Goal: Task Accomplishment & Management: Use online tool/utility

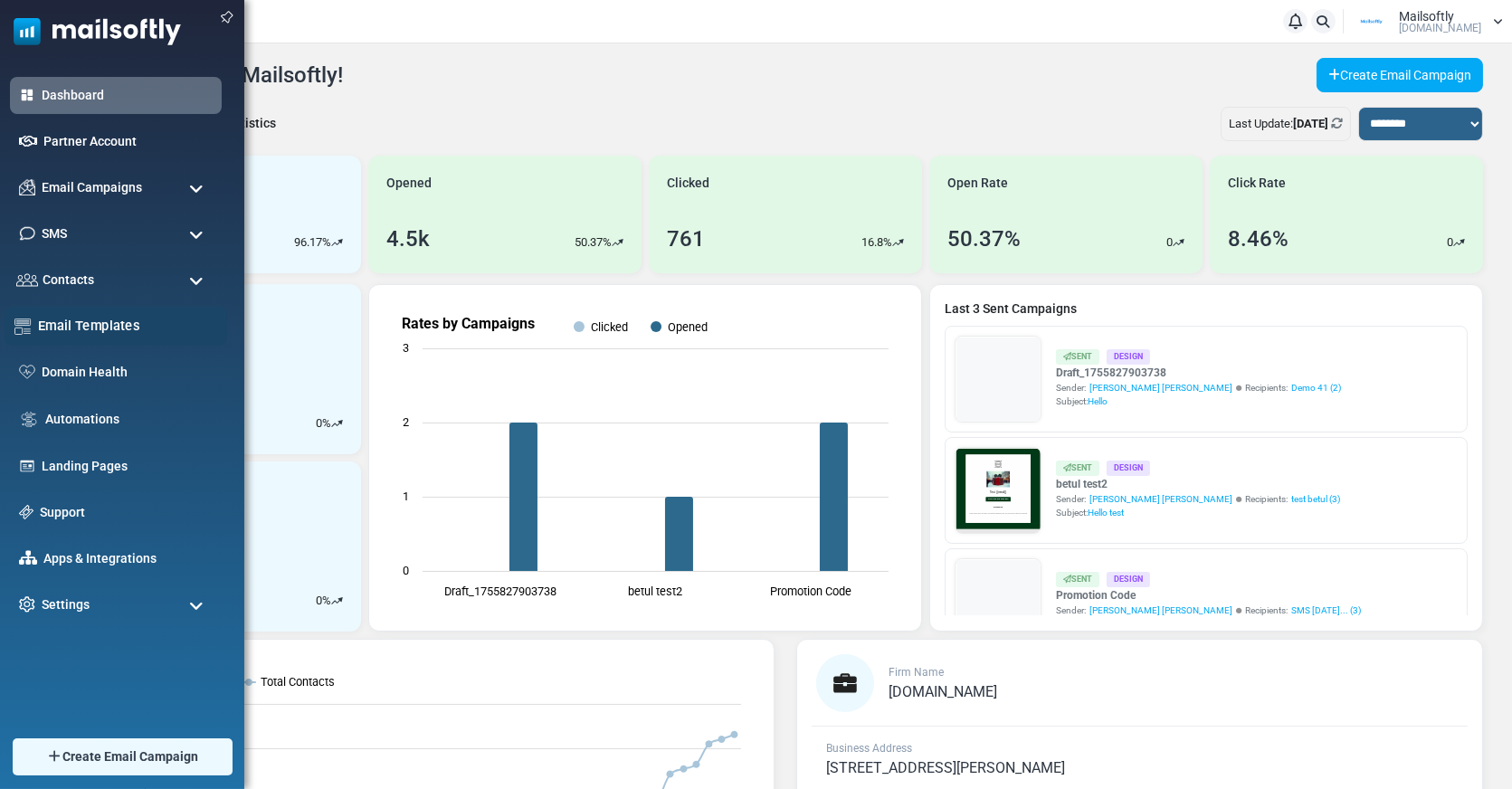
click at [96, 333] on link "Email Templates" at bounding box center [127, 326] width 180 height 20
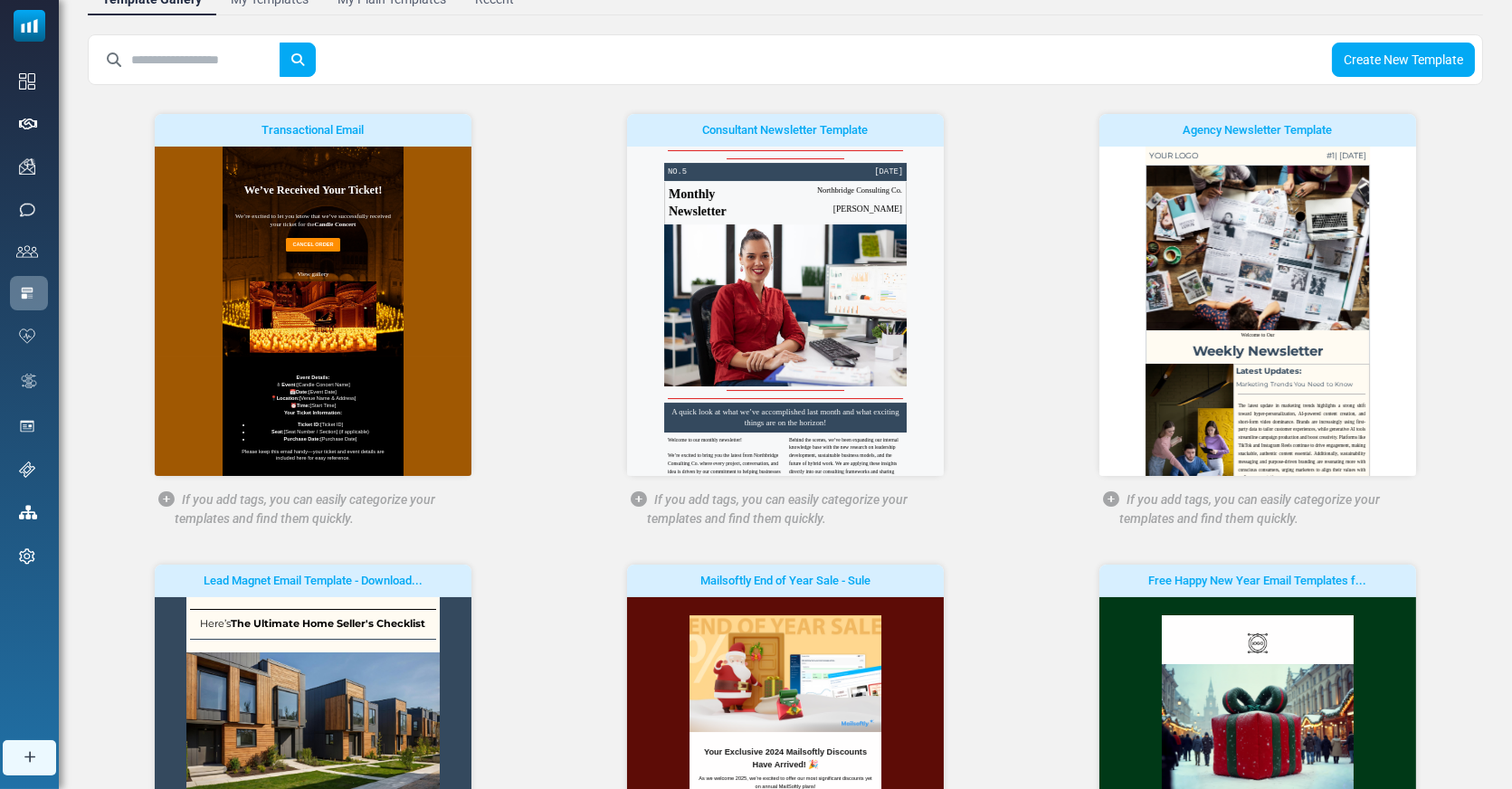
scroll to position [457, 0]
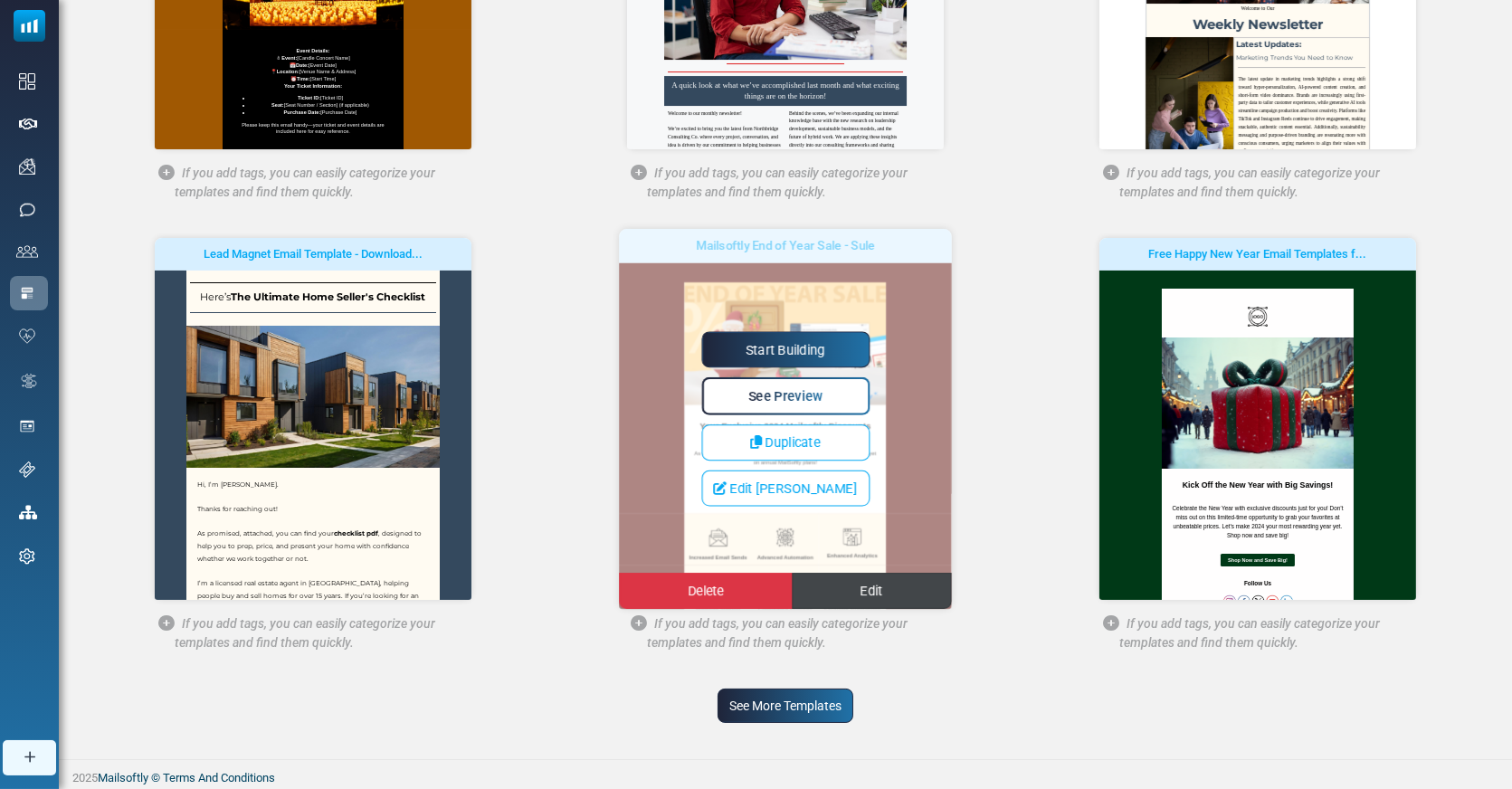
click at [864, 586] on span "Edit" at bounding box center [872, 591] width 23 height 16
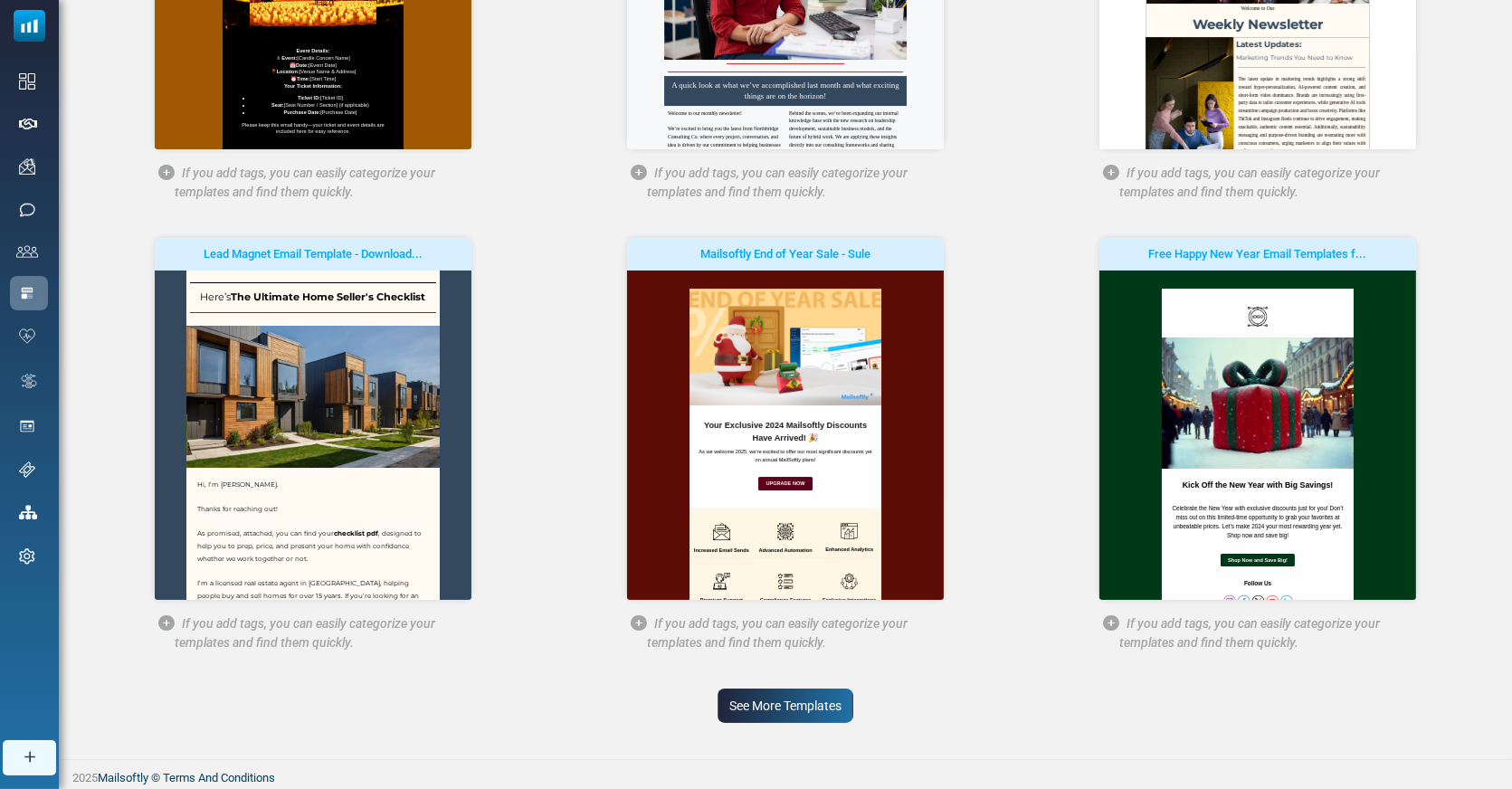
click at [833, 694] on link "See More Templates" at bounding box center [785, 705] width 135 height 34
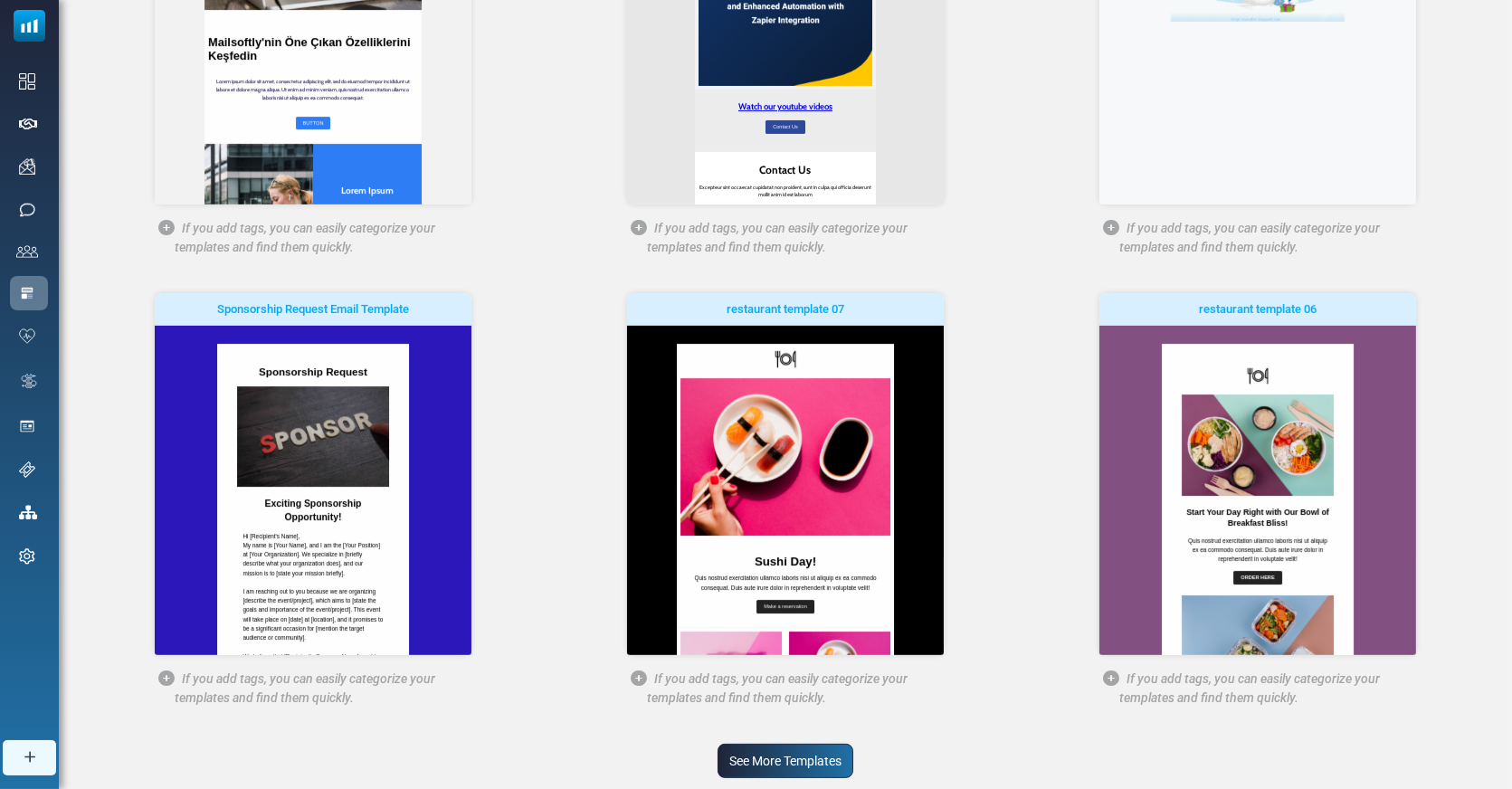
scroll to position [1364, 0]
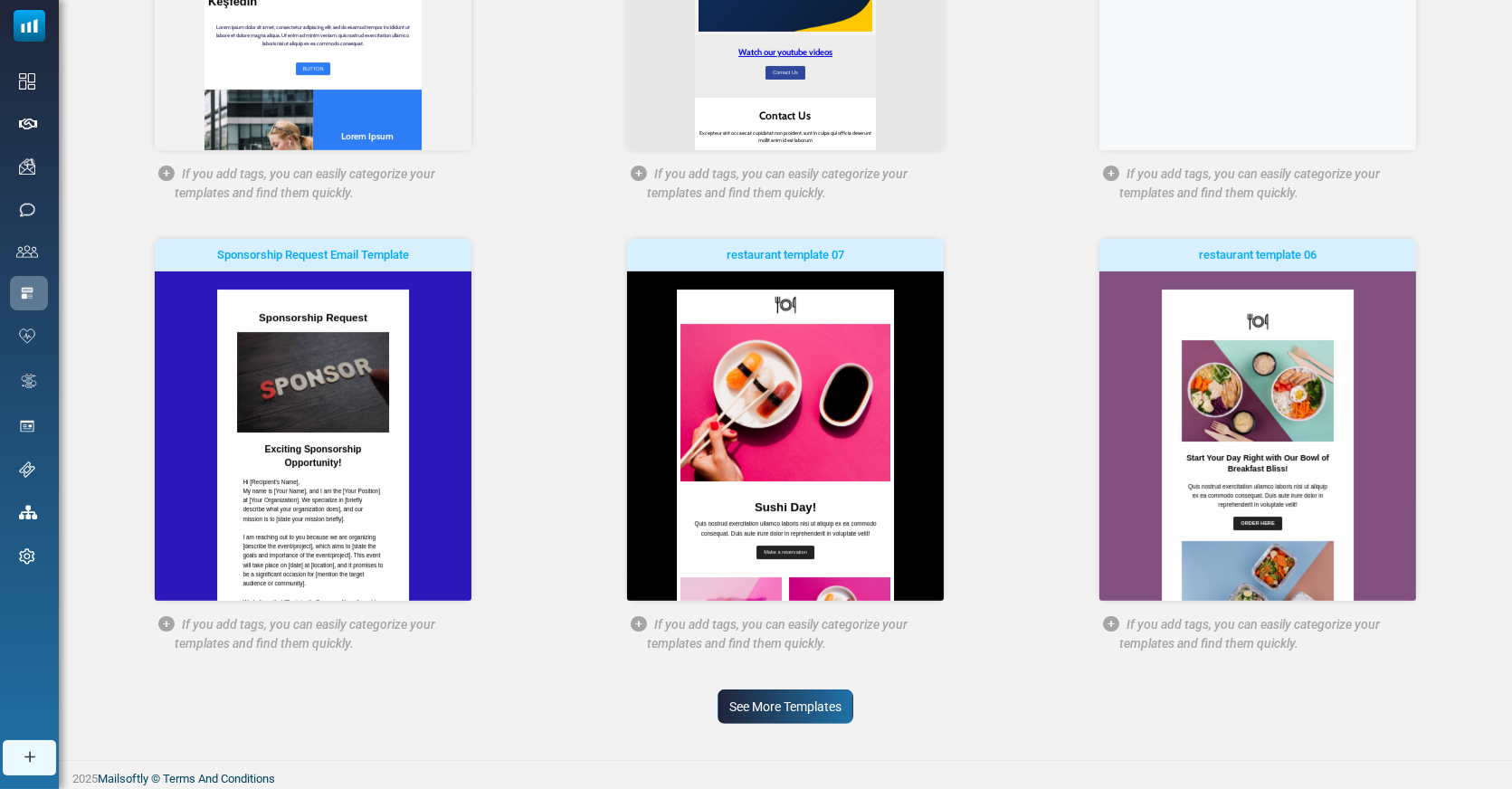
click at [793, 699] on link "See More Templates" at bounding box center [785, 706] width 135 height 34
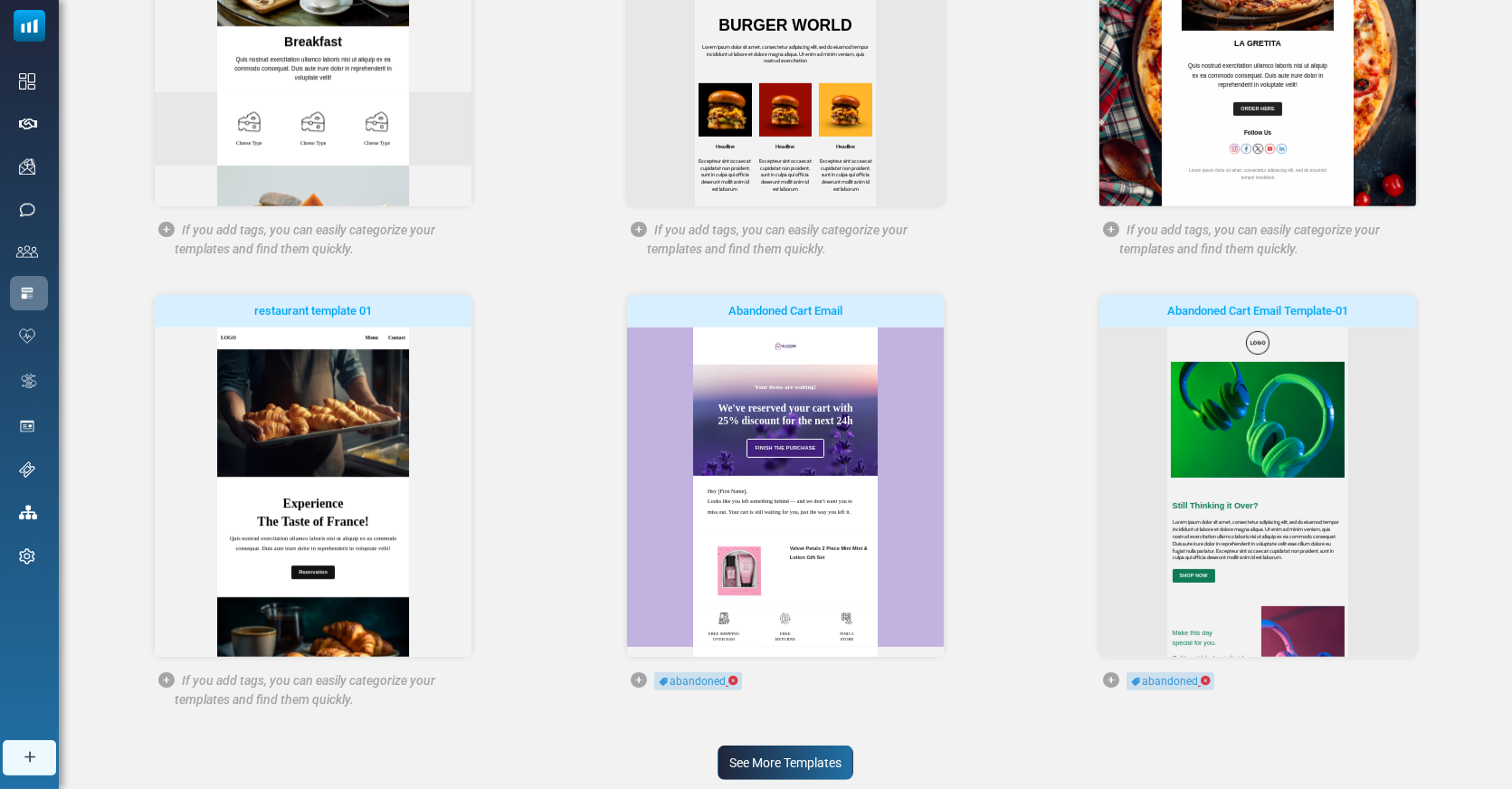
scroll to position [2273, 0]
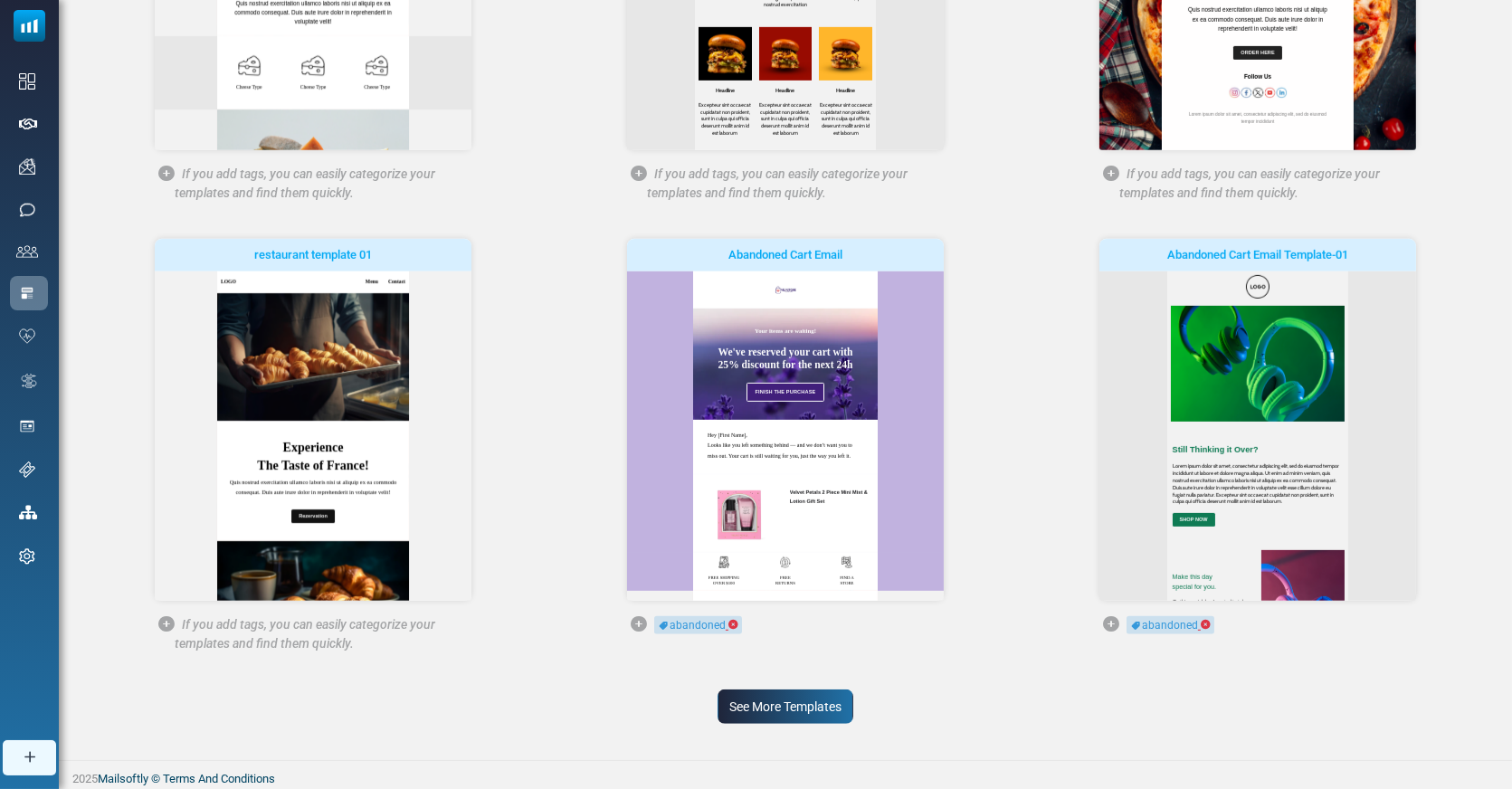
click at [796, 708] on link "See More Templates" at bounding box center [785, 706] width 135 height 34
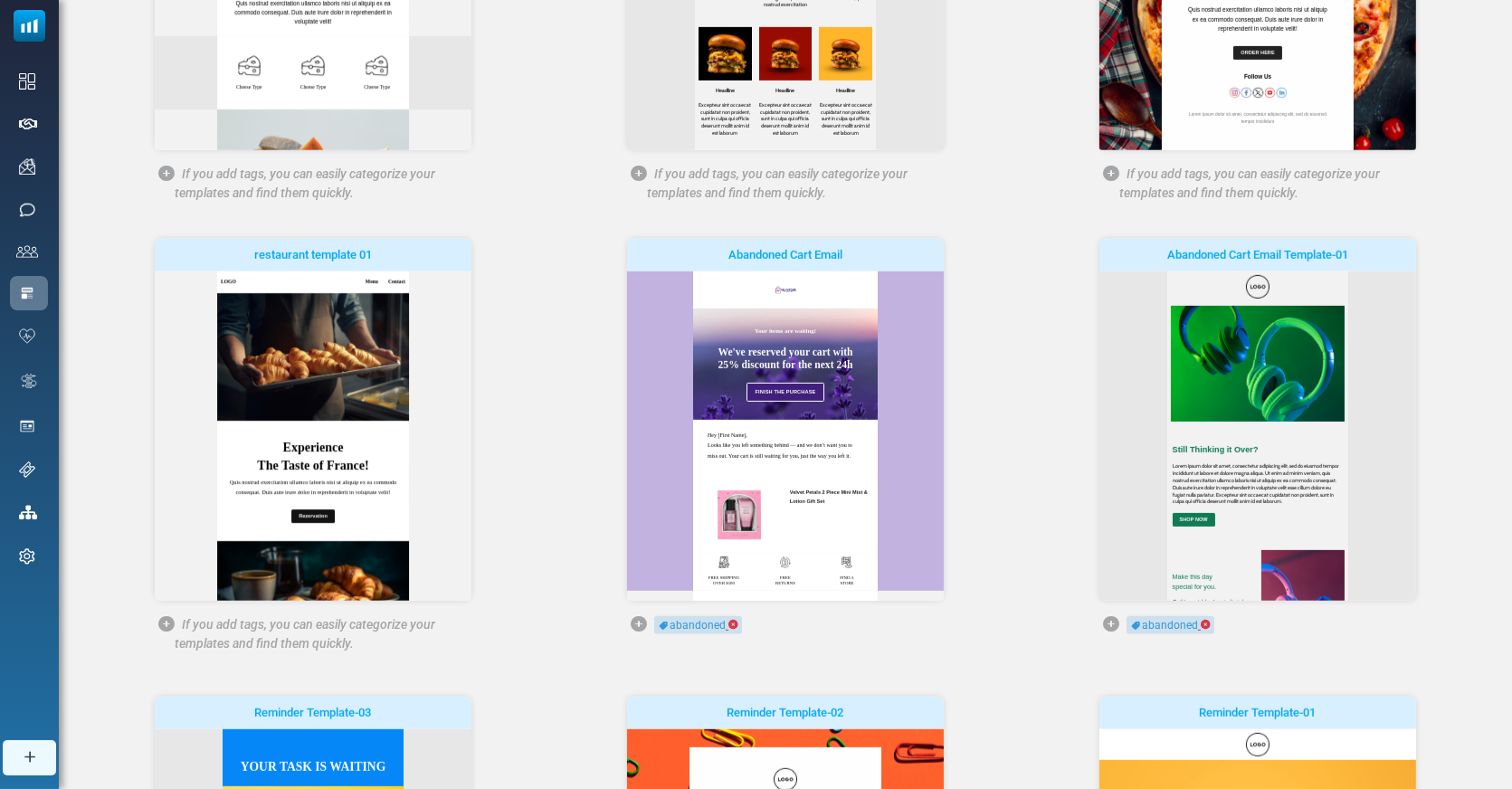
scroll to position [0, 0]
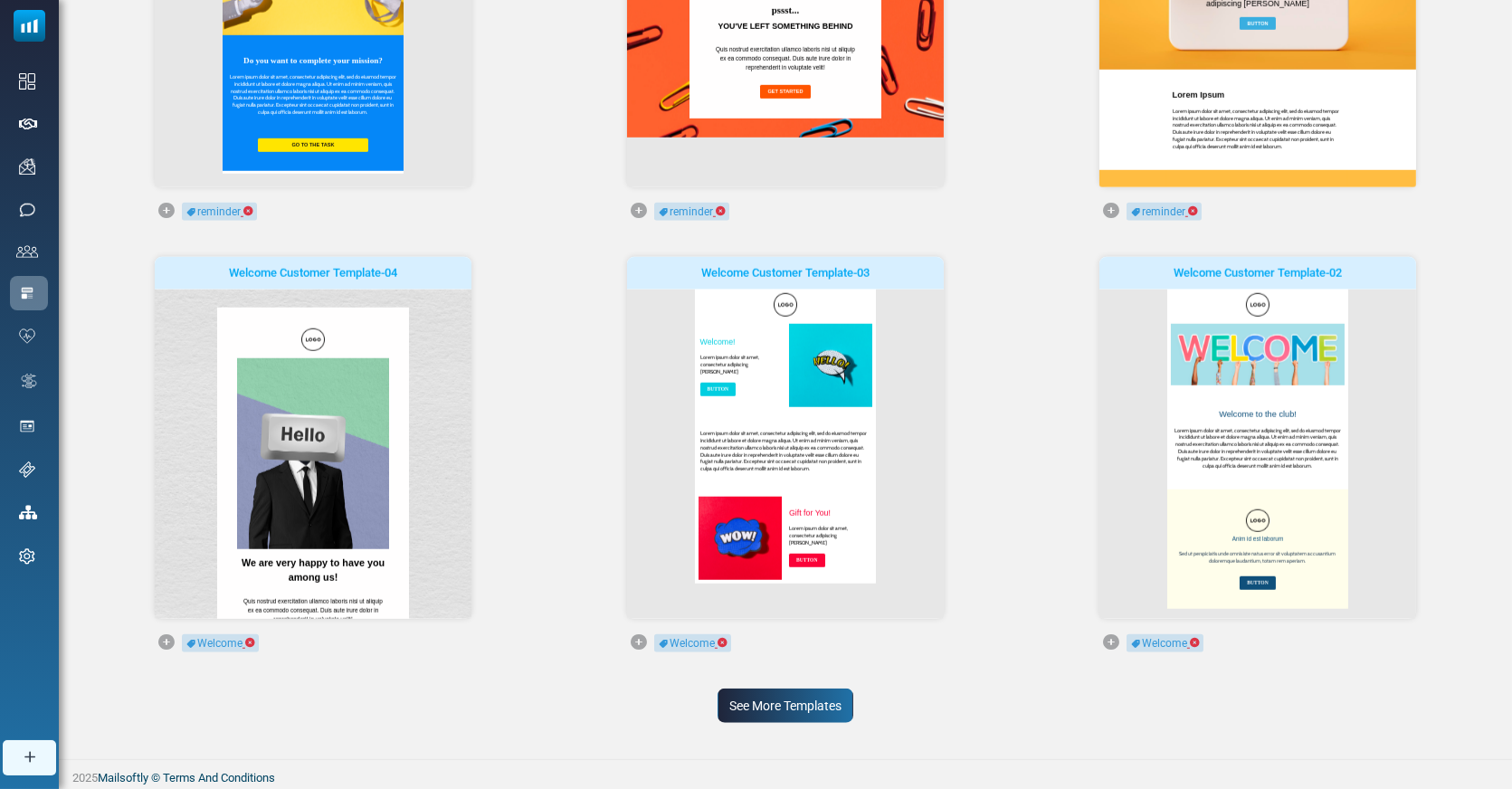
click at [826, 695] on link "See More Templates" at bounding box center [785, 705] width 135 height 34
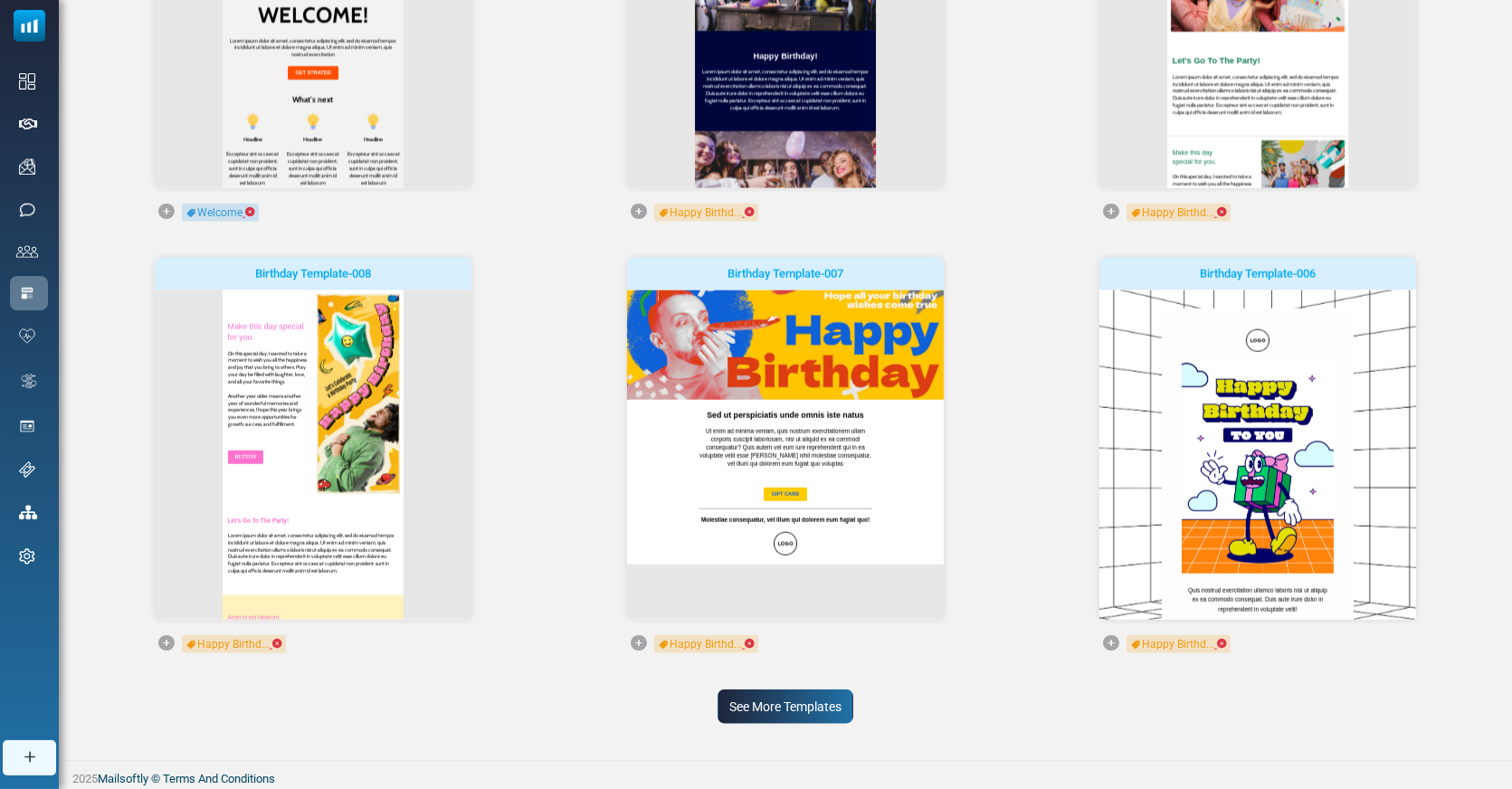
click at [795, 699] on link "See More Templates" at bounding box center [785, 706] width 135 height 34
